Goal: Check status: Check status

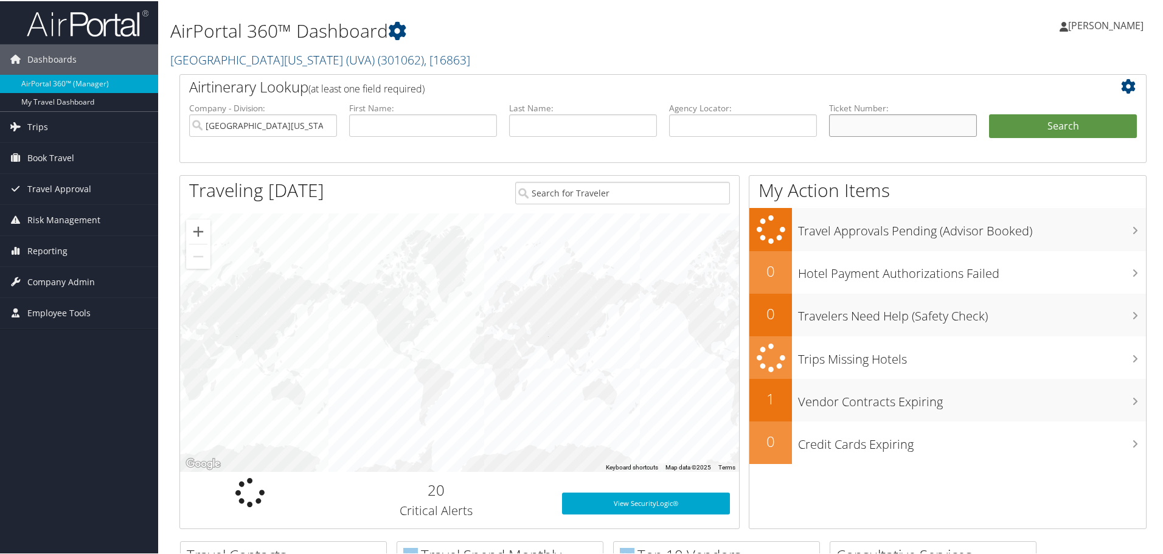
click at [883, 121] on input "text" at bounding box center [903, 124] width 148 height 23
paste input "5267229714430"
type input "5267229714430"
click at [1035, 130] on button "Search" at bounding box center [1063, 125] width 148 height 24
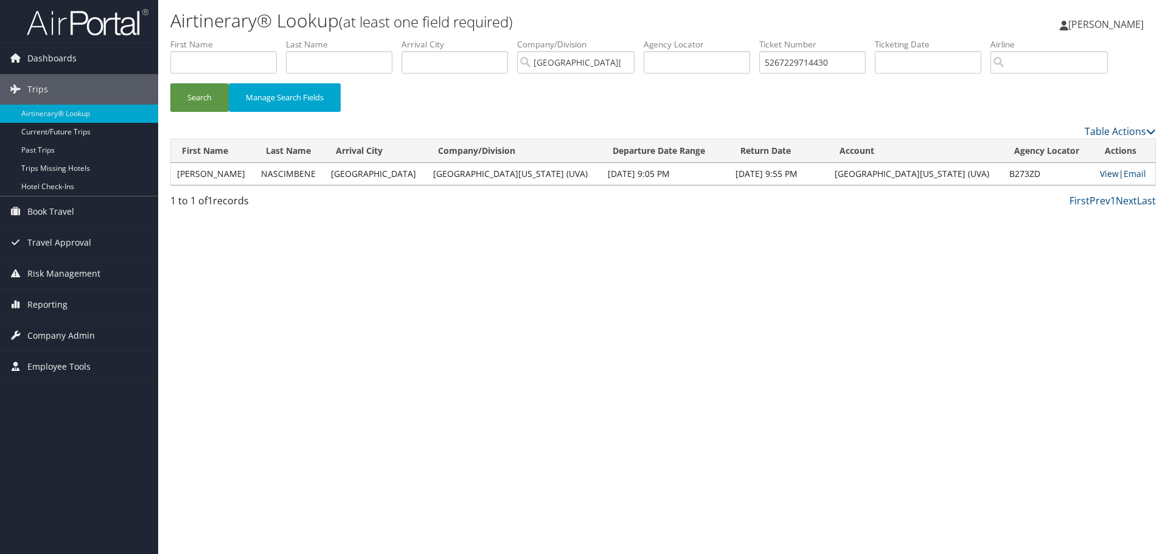
click at [1105, 171] on link "View" at bounding box center [1109, 174] width 19 height 12
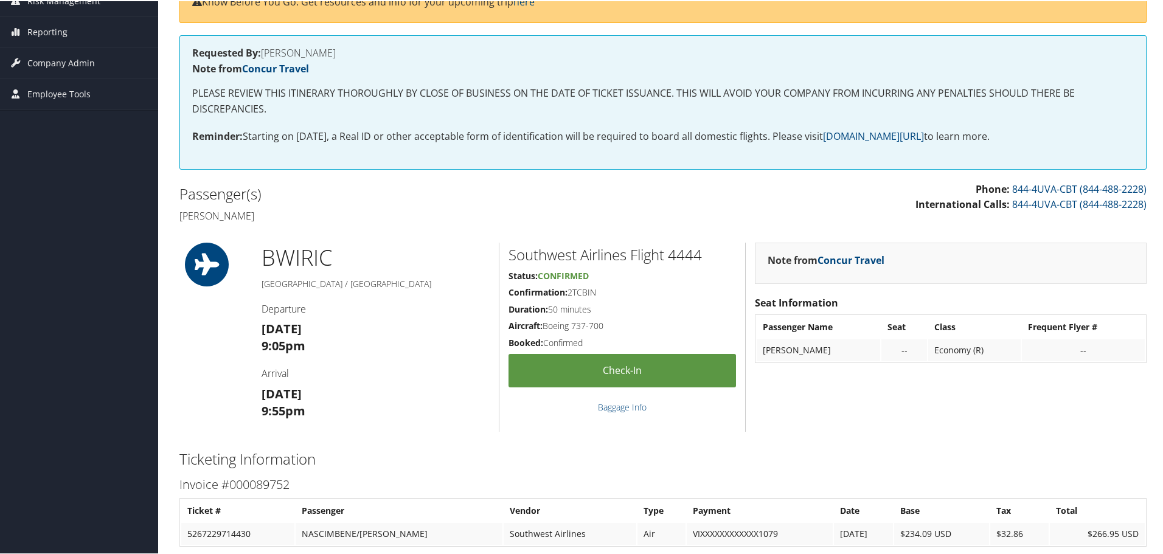
scroll to position [243, 0]
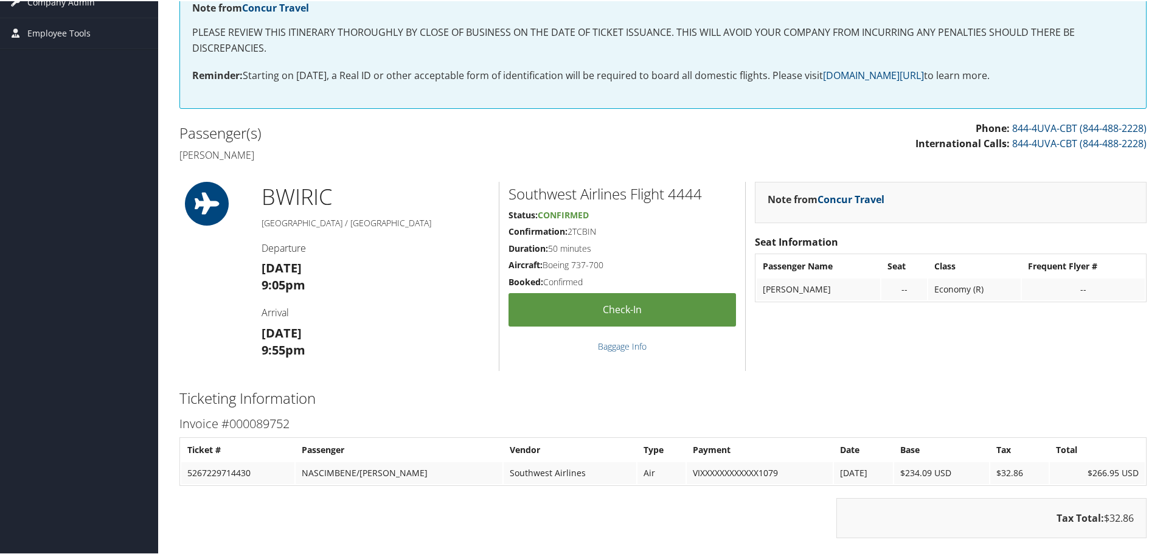
drag, startPoint x: 597, startPoint y: 231, endPoint x: 569, endPoint y: 227, distance: 28.2
click at [569, 227] on h5 "Confirmation: 2TCBIN" at bounding box center [622, 230] width 227 height 12
copy h5 "2TCBIN"
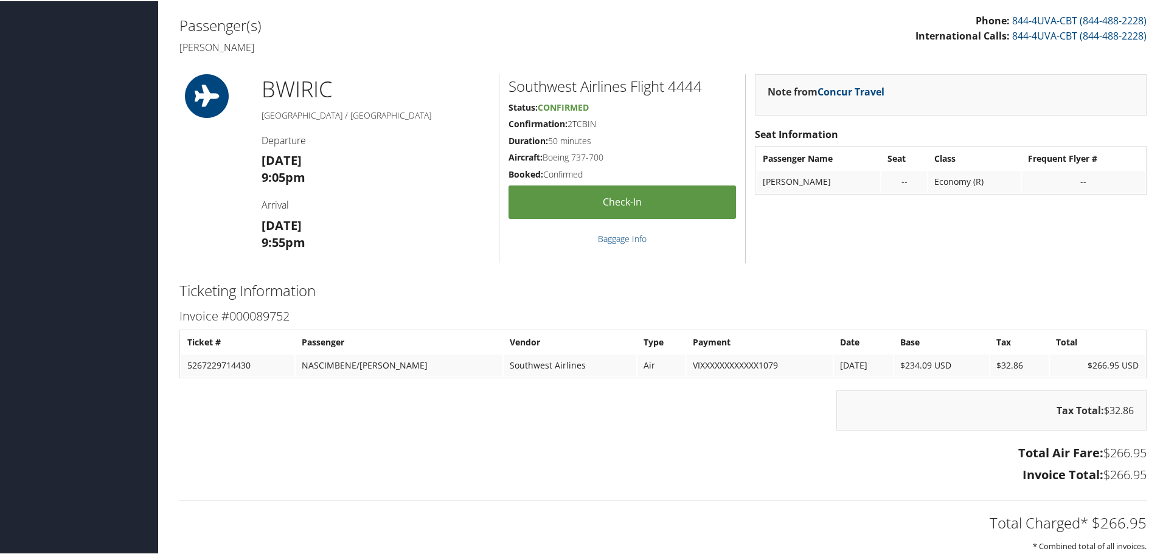
scroll to position [130, 0]
